Goal: Check status: Check status

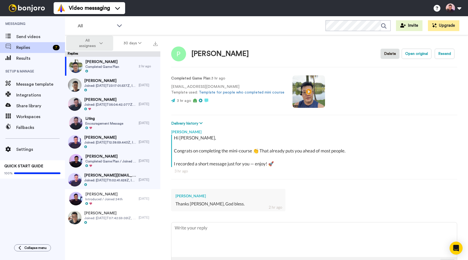
click at [93, 45] on span "All assignees" at bounding box center [87, 43] width 22 height 11
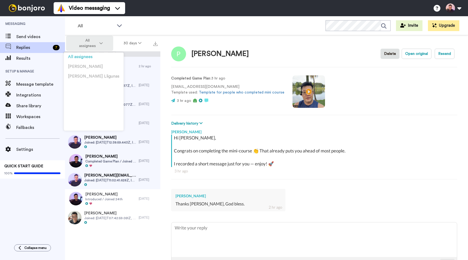
click at [93, 45] on span "All assignees" at bounding box center [87, 43] width 22 height 11
click at [21, 65] on span "Setup & Manage" at bounding box center [32, 71] width 65 height 15
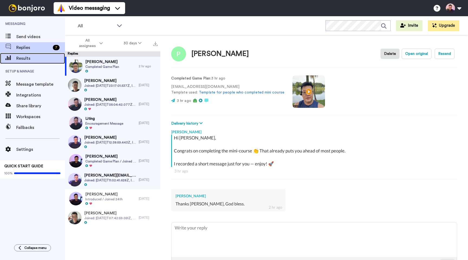
click at [25, 63] on div "Results" at bounding box center [32, 58] width 65 height 11
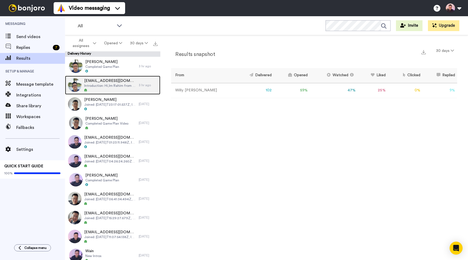
click at [126, 89] on div at bounding box center [110, 91] width 52 height 4
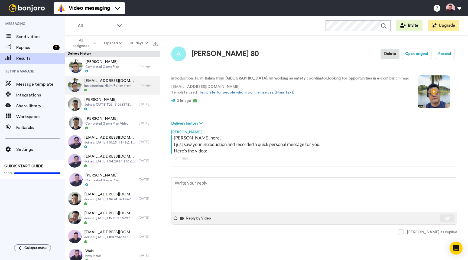
type textarea "x"
